Goal: Information Seeking & Learning: Learn about a topic

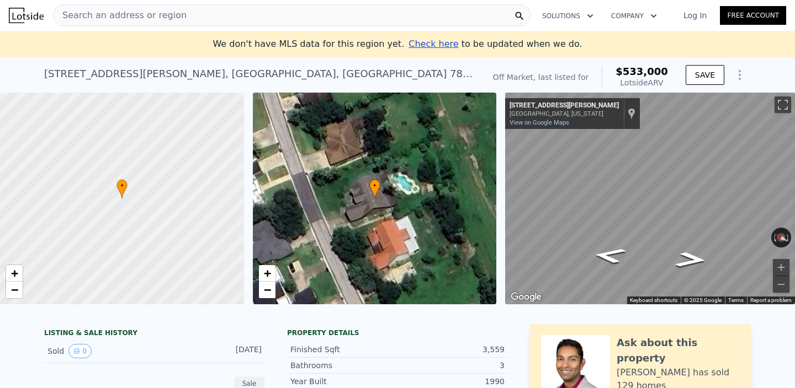
click at [419, 223] on div "• + −" at bounding box center [375, 199] width 244 height 212
click at [192, 78] on div "[STREET_ADDRESS][PERSON_NAME]" at bounding box center [259, 73] width 431 height 15
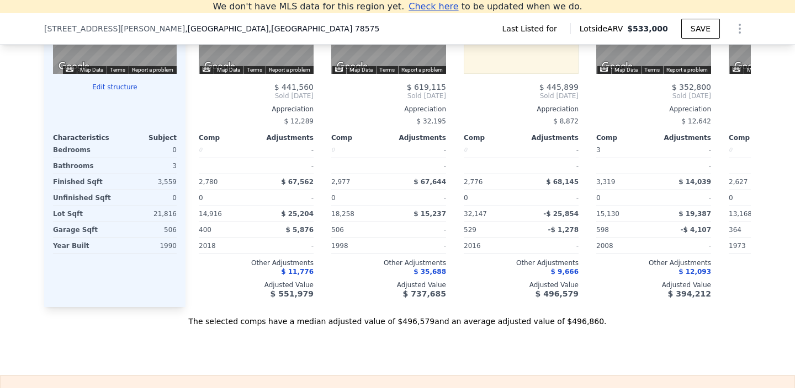
scroll to position [610, 0]
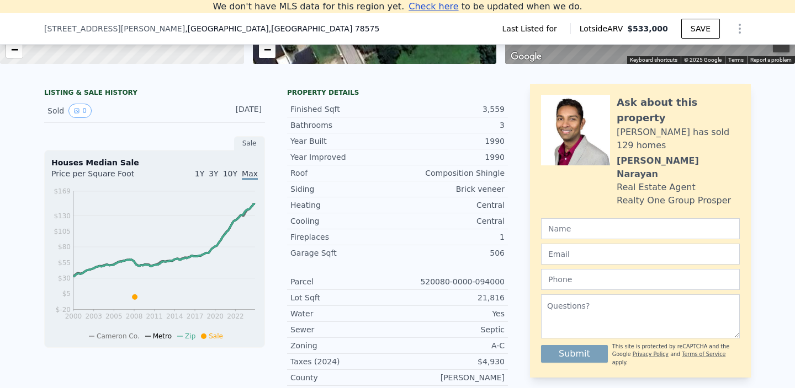
scroll to position [265, 0]
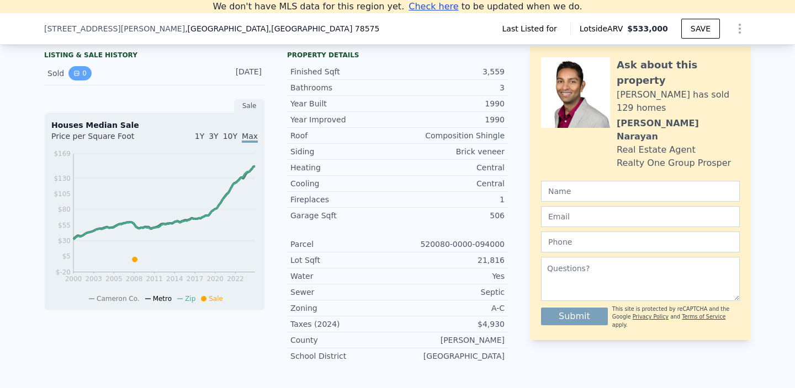
click at [82, 75] on button "0" at bounding box center [79, 73] width 23 height 14
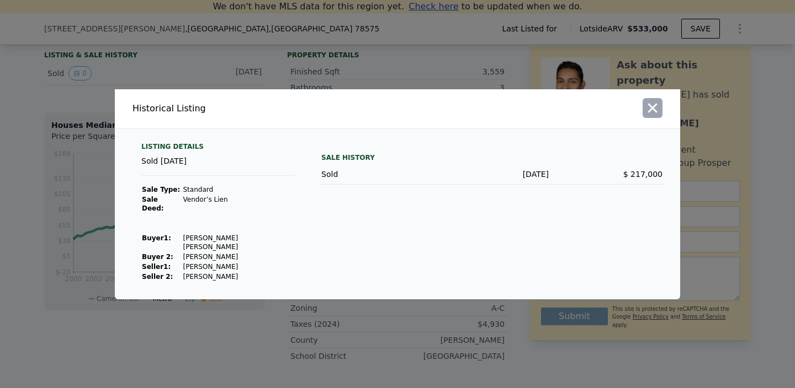
click at [649, 113] on icon "button" at bounding box center [652, 107] width 9 height 9
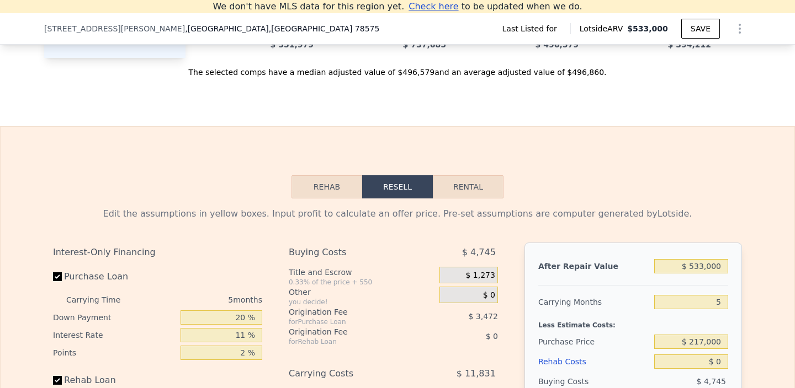
scroll to position [1311, 0]
